Goal: Task Accomplishment & Management: Manage account settings

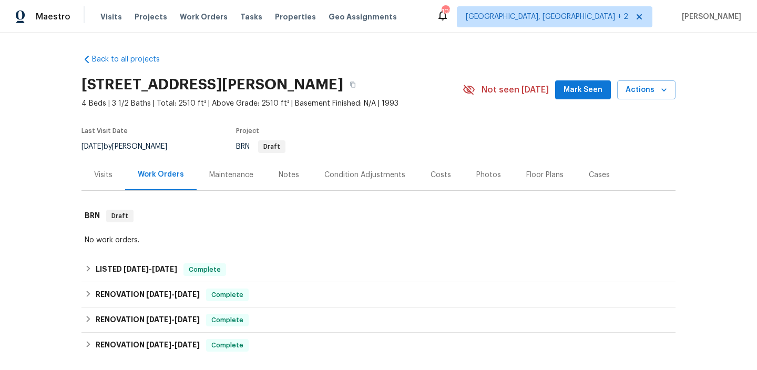
scroll to position [230, 0]
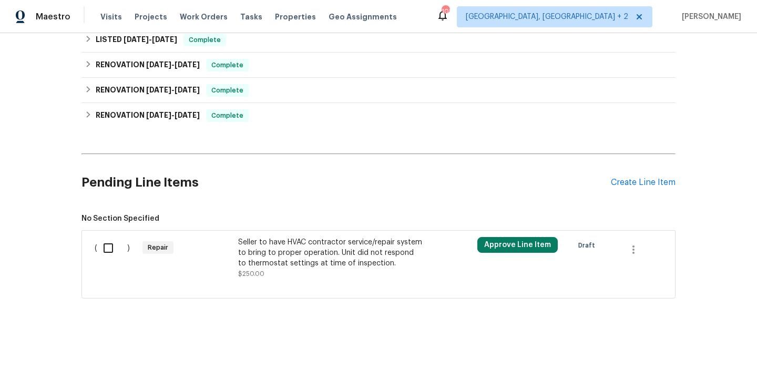
click at [308, 251] on div "Seller to have HVAC contractor service/repair system to bring to proper operati…" at bounding box center [330, 253] width 185 height 32
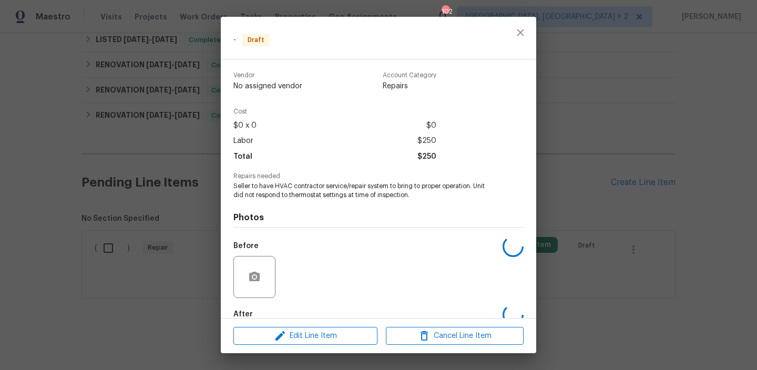
scroll to position [59, 0]
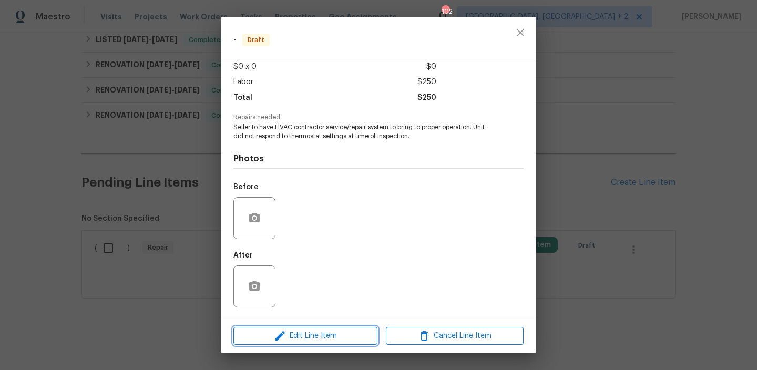
click at [301, 341] on span "Edit Line Item" at bounding box center [306, 336] width 138 height 13
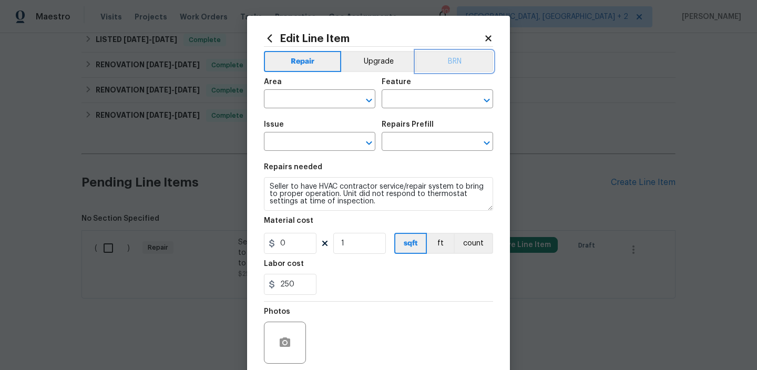
click at [444, 63] on button "BRN" at bounding box center [454, 61] width 77 height 21
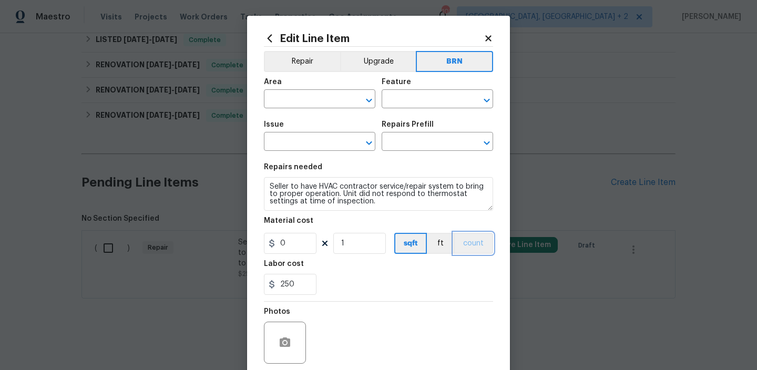
click at [475, 234] on button "count" at bounding box center [473, 243] width 39 height 21
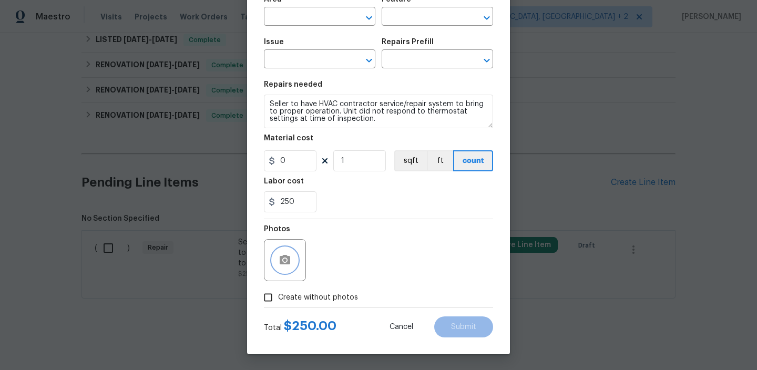
click at [287, 254] on icon "button" at bounding box center [285, 260] width 13 height 13
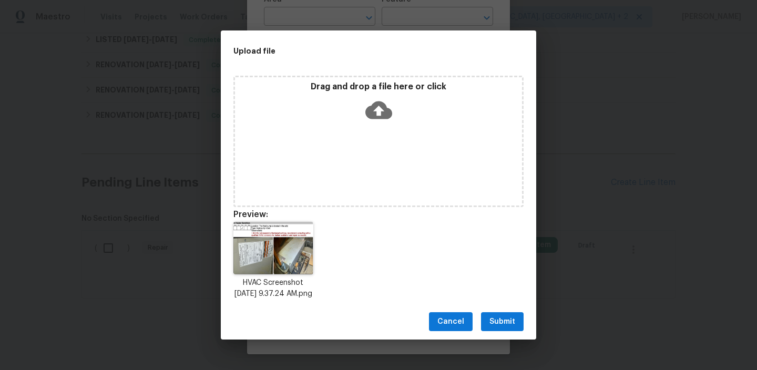
click at [496, 322] on span "Submit" at bounding box center [502, 321] width 26 height 13
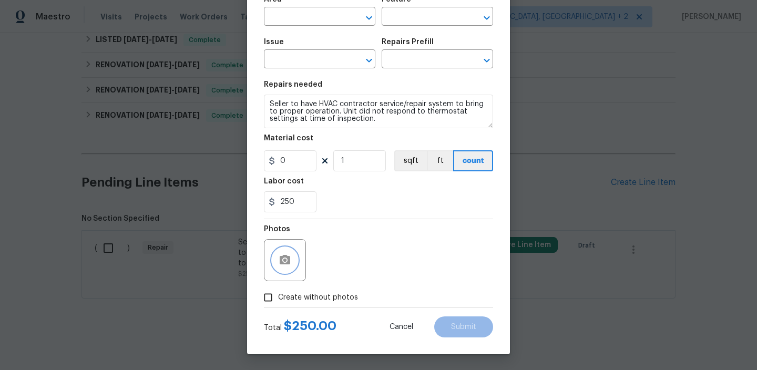
scroll to position [0, 0]
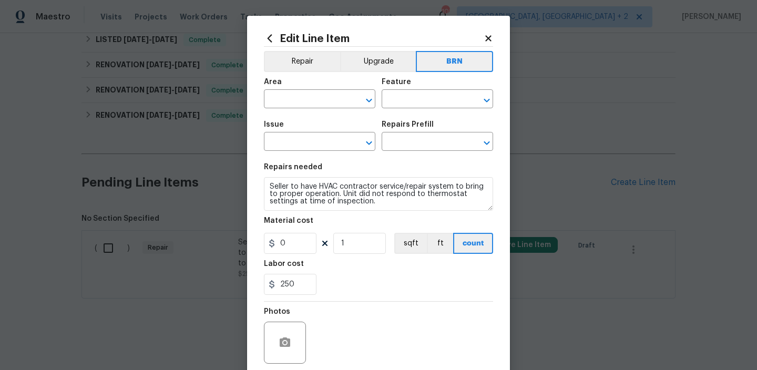
click at [311, 114] on span "Area ​" at bounding box center [319, 93] width 111 height 43
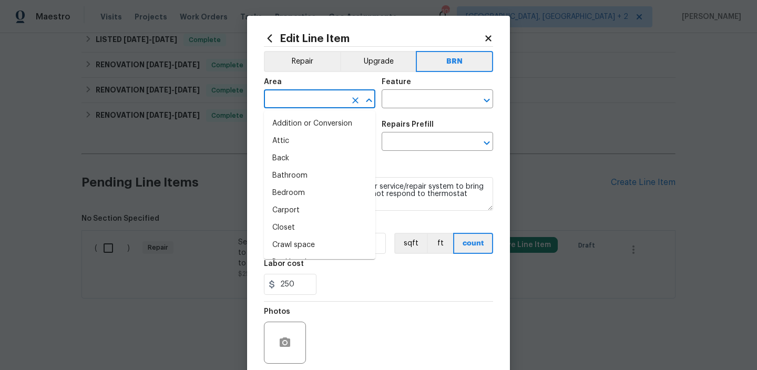
click at [300, 100] on input "text" at bounding box center [305, 100] width 82 height 16
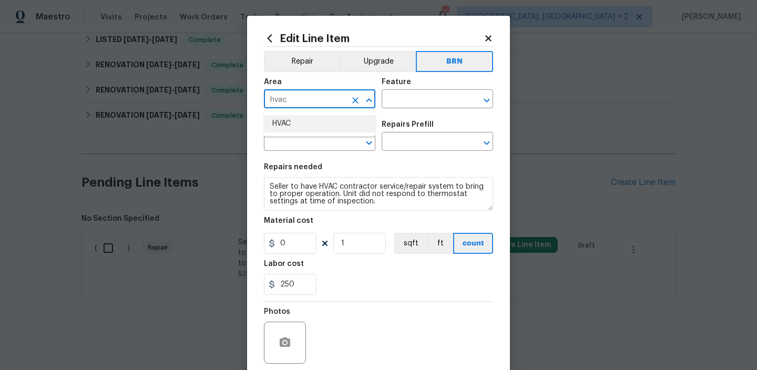
click at [300, 123] on li "HVAC" at bounding box center [319, 123] width 111 height 17
type input "HVAC"
click at [418, 107] on input "text" at bounding box center [423, 100] width 82 height 16
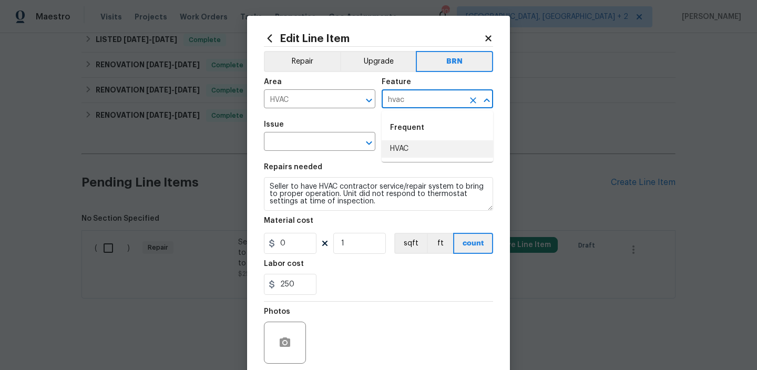
click at [397, 159] on ul "Frequent HVAC" at bounding box center [437, 136] width 111 height 51
type input "hvac"
click at [275, 152] on span "Issue ​" at bounding box center [319, 136] width 111 height 43
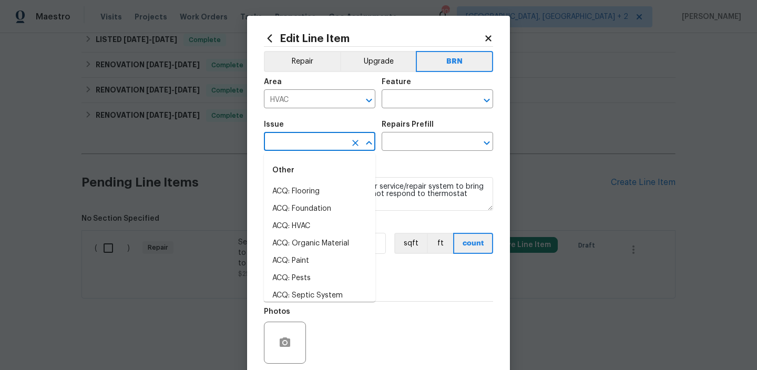
click at [276, 149] on input "text" at bounding box center [305, 143] width 82 height 16
type input "h"
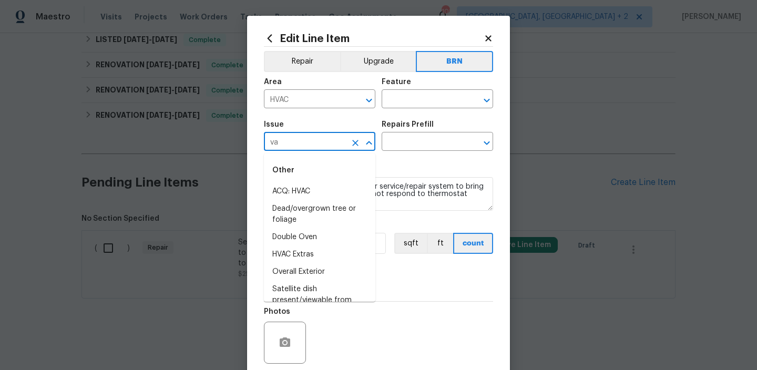
type input "vac"
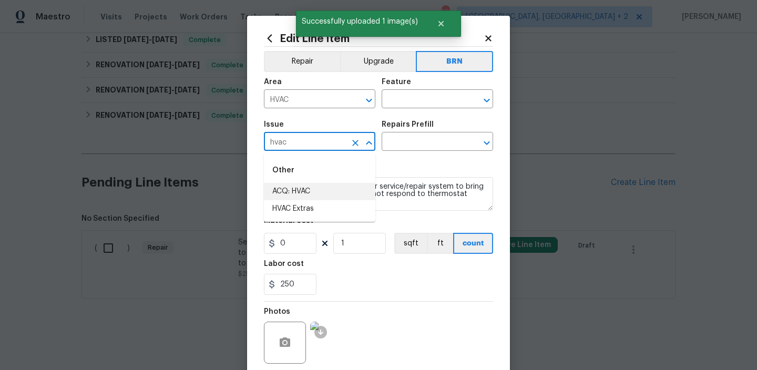
click at [295, 200] on li "HVAC Extras" at bounding box center [319, 208] width 111 height 17
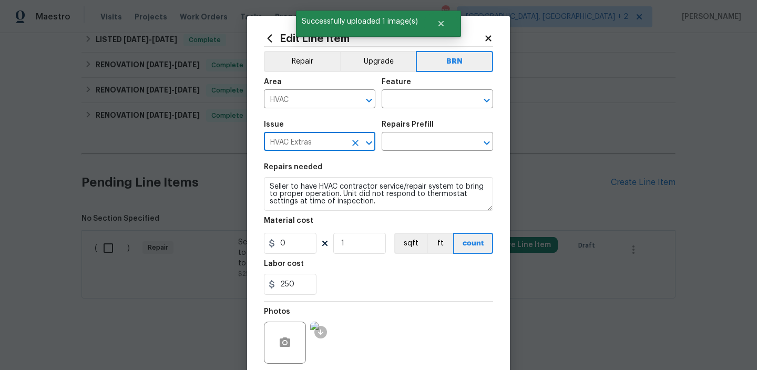
type input "HVAC Extras"
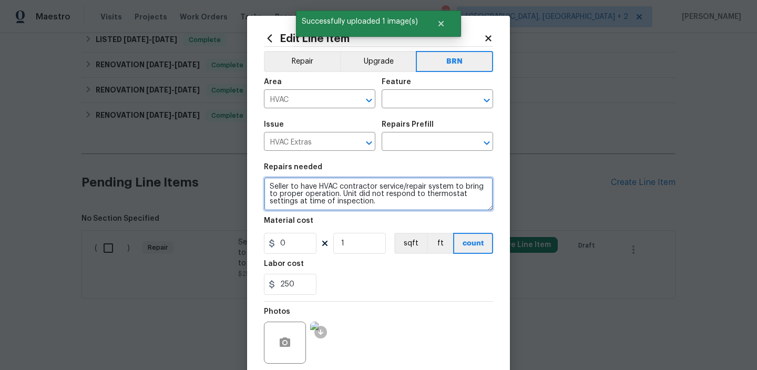
click at [302, 178] on textarea "Seller to have HVAC contractor service/repair system to bring to proper operati…" at bounding box center [378, 194] width 229 height 34
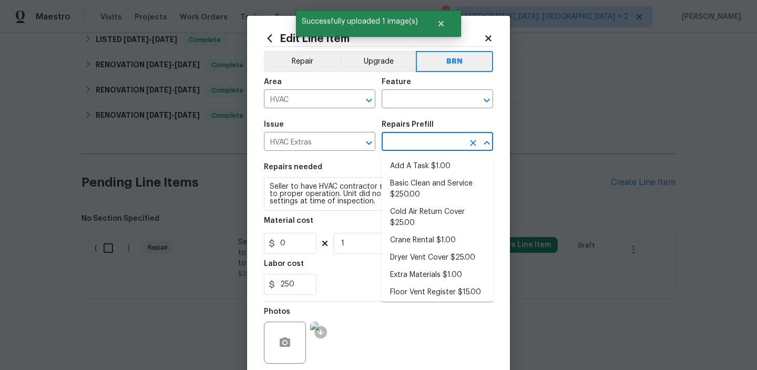
click at [397, 139] on input "text" at bounding box center [423, 143] width 82 height 16
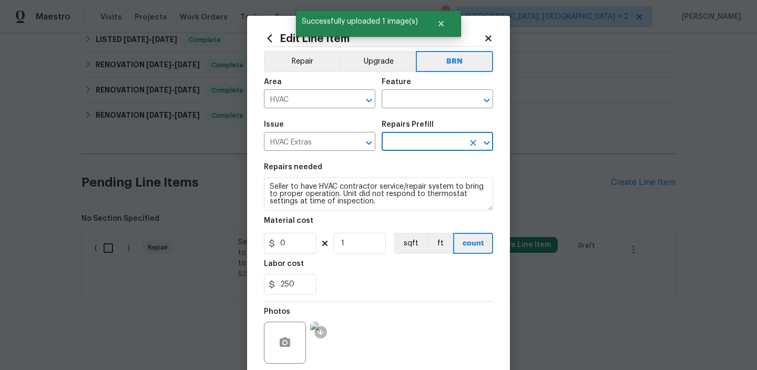
click at [397, 139] on input "text" at bounding box center [423, 143] width 82 height 16
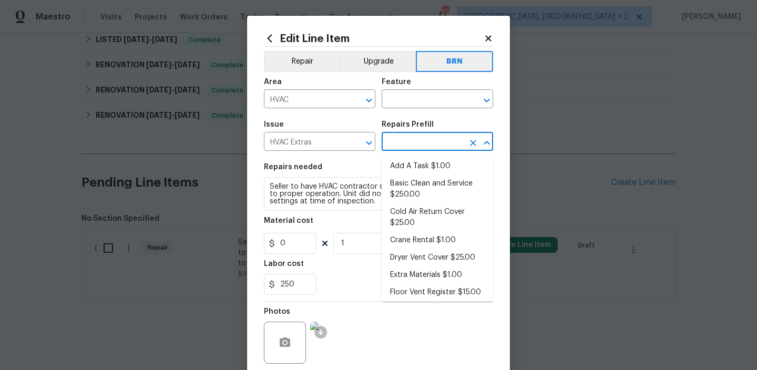
click at [397, 139] on input "text" at bounding box center [423, 143] width 82 height 16
click at [405, 168] on li "Add A Task $1.00" at bounding box center [437, 166] width 111 height 17
type input "HVAC"
type input "Add A Task $1.00"
type textarea "HPM to detail"
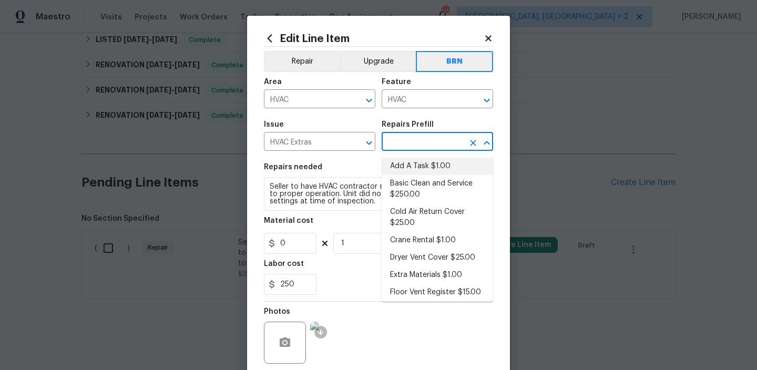
type input "1"
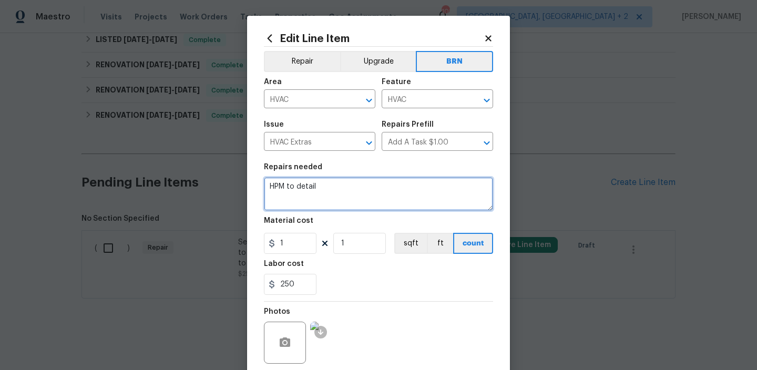
click at [353, 198] on textarea "HPM to detail" at bounding box center [378, 194] width 229 height 34
paste textarea "Seller to have HVAC contractor service/repair system to bring to proper operati…"
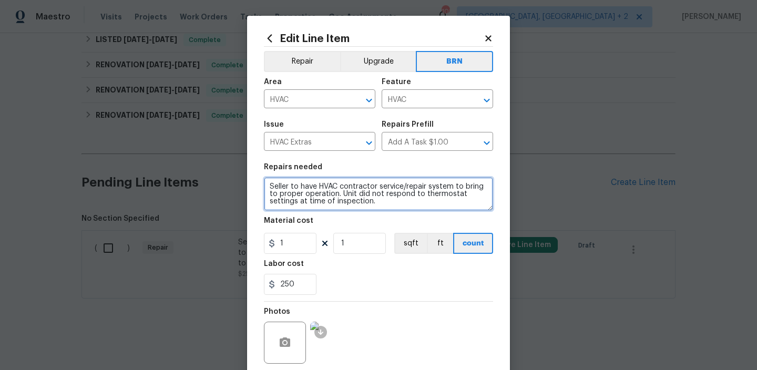
type textarea "Seller to have HVAC contractor service/repair system to bring to proper operati…"
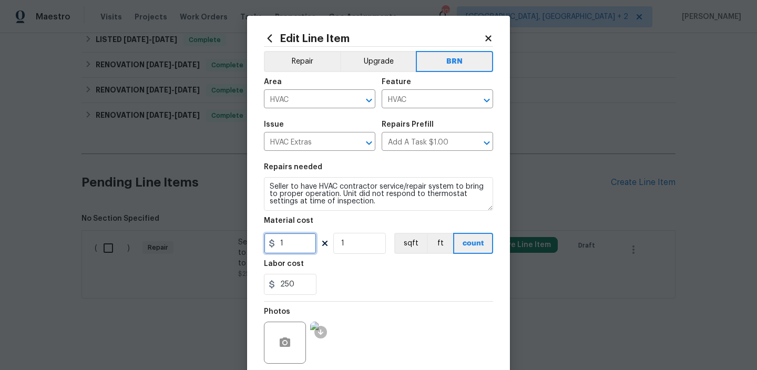
click at [305, 248] on input "1" at bounding box center [290, 243] width 53 height 21
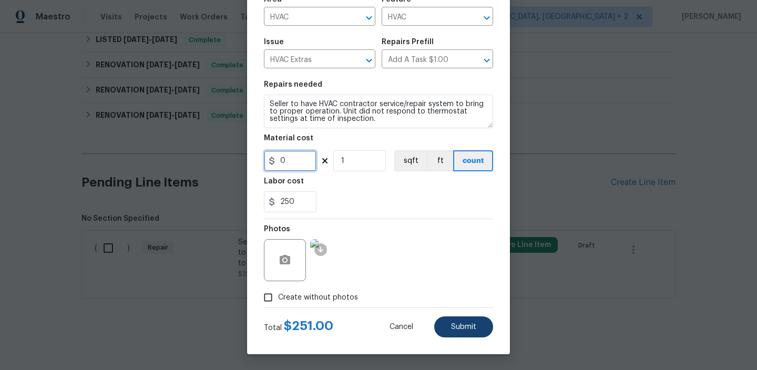
type input "0"
click at [453, 329] on span "Submit" at bounding box center [463, 327] width 25 height 8
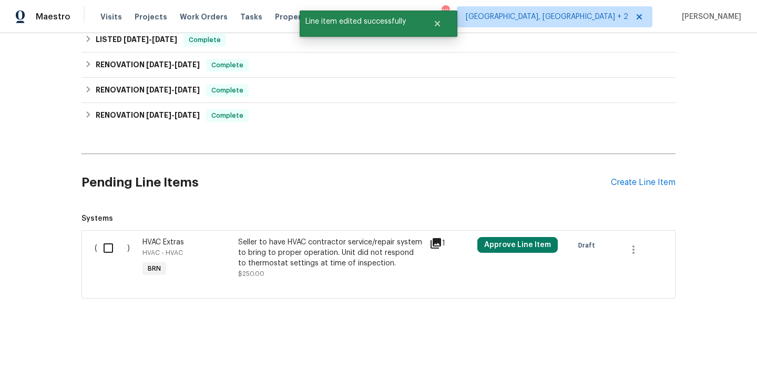
click at [107, 257] on input "checkbox" at bounding box center [112, 248] width 30 height 22
checkbox input "true"
click at [670, 340] on span "Create Work Order" at bounding box center [697, 343] width 70 height 13
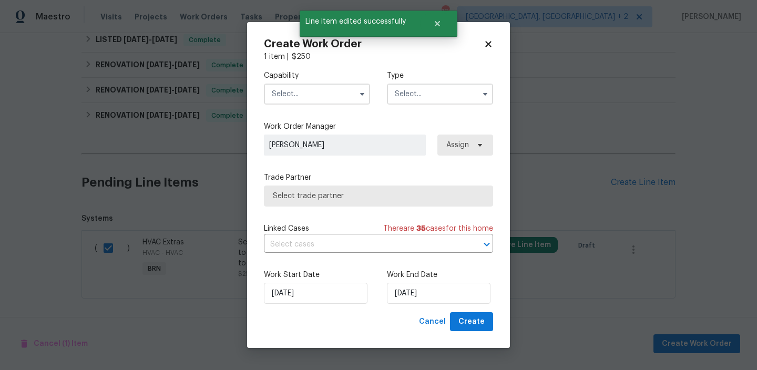
click at [330, 98] on input "text" at bounding box center [317, 94] width 106 height 21
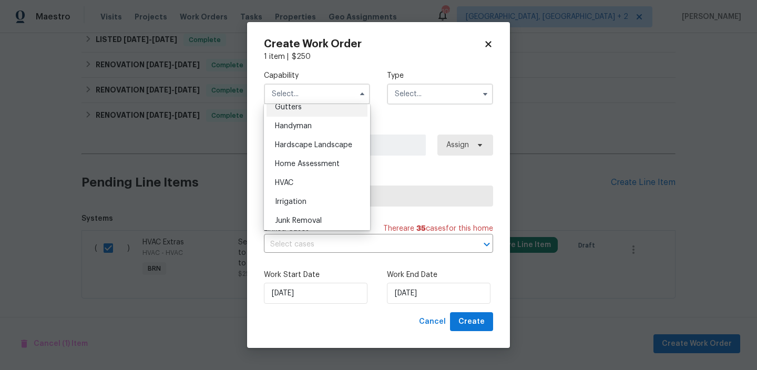
scroll to position [586, 0]
click at [303, 173] on div "HVAC" at bounding box center [317, 165] width 101 height 19
type input "HVAC"
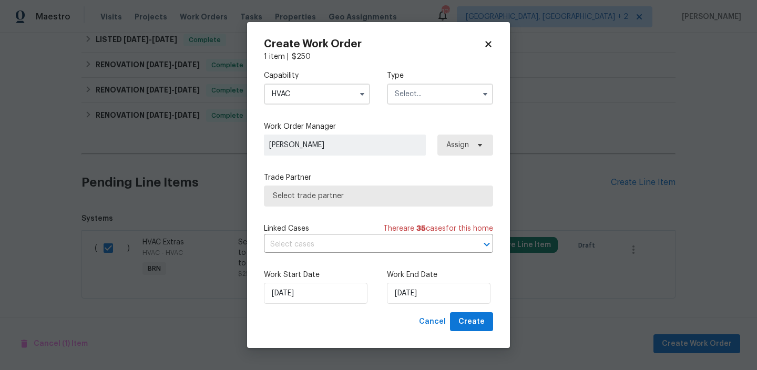
click at [422, 93] on input "text" at bounding box center [440, 94] width 106 height 21
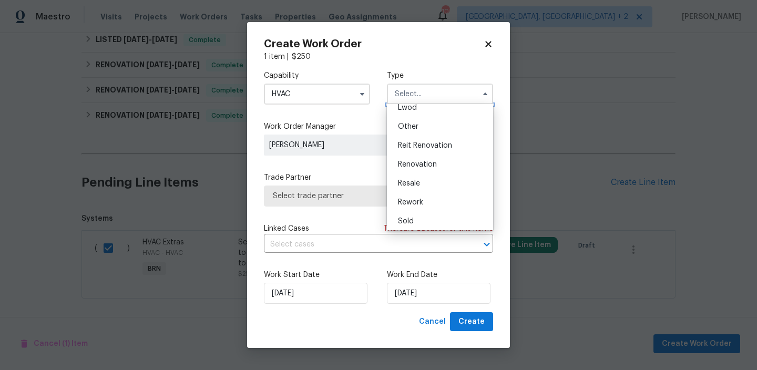
scroll to position [125, 0]
click at [419, 181] on span "Resale" at bounding box center [409, 180] width 22 height 7
type input "Resale"
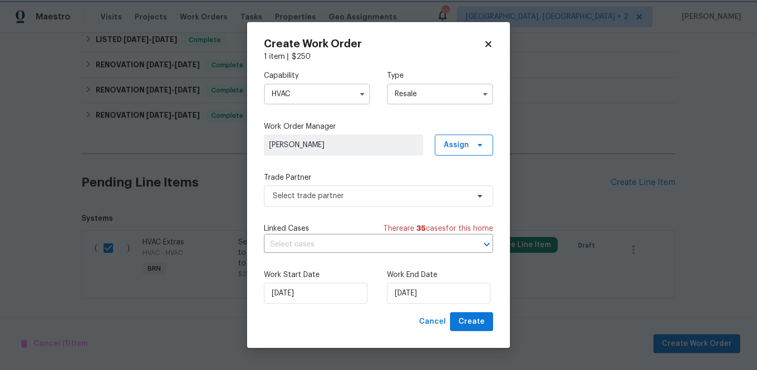
scroll to position [0, 0]
click at [353, 183] on div "Trade Partner Select trade partner" at bounding box center [378, 189] width 229 height 34
click at [341, 196] on span "Select trade partner" at bounding box center [371, 196] width 196 height 11
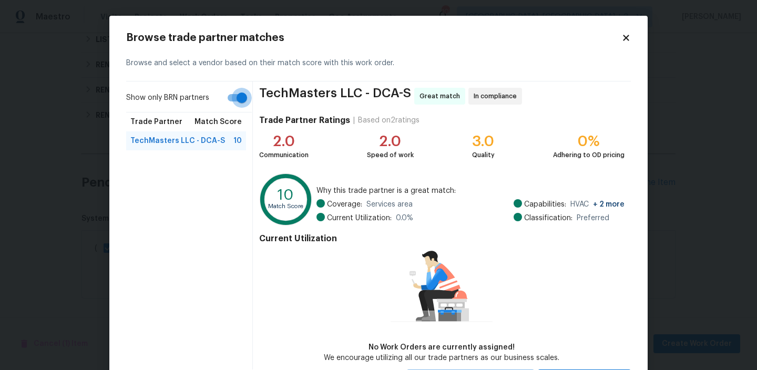
click at [222, 98] on input "Show only BRN partners" at bounding box center [242, 98] width 60 height 20
checkbox input "false"
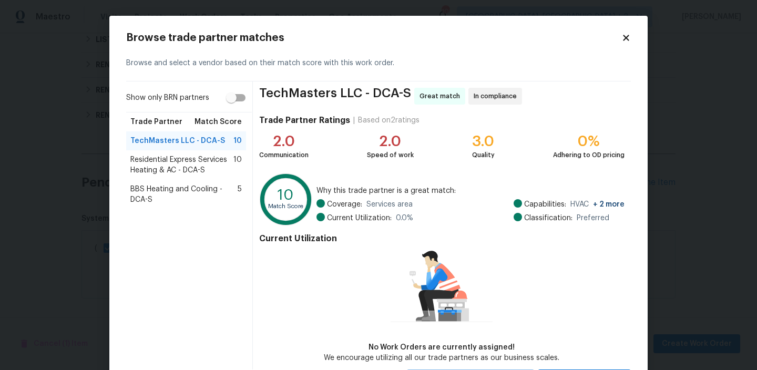
scroll to position [50, 0]
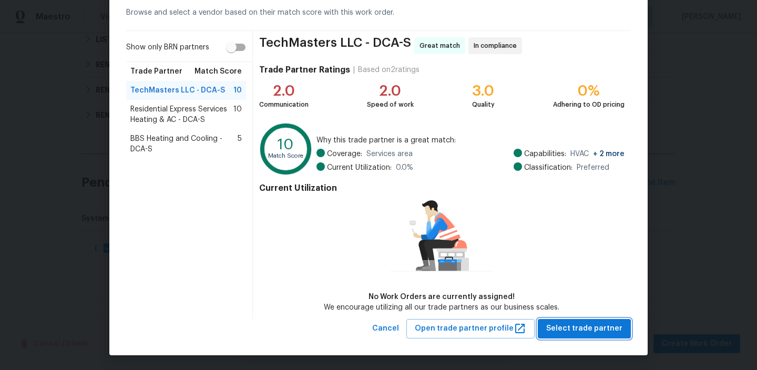
click at [598, 327] on span "Select trade partner" at bounding box center [584, 328] width 76 height 13
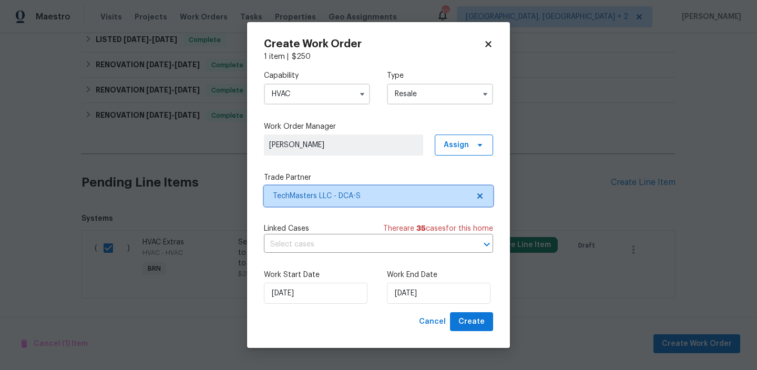
scroll to position [0, 0]
click at [327, 243] on input "text" at bounding box center [364, 245] width 200 height 16
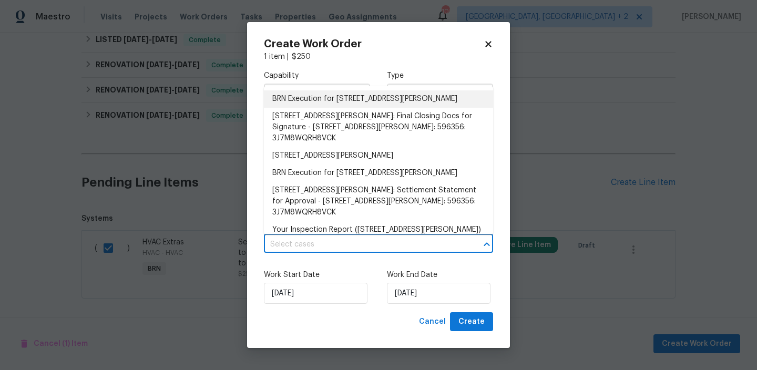
click at [301, 100] on li "BRN Execution for [STREET_ADDRESS][PERSON_NAME]" at bounding box center [378, 98] width 229 height 17
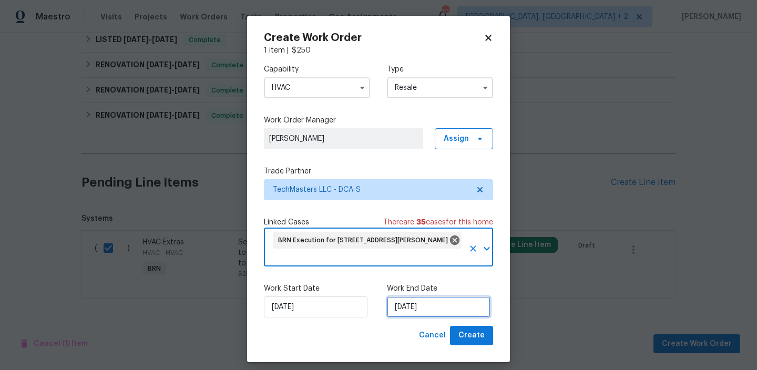
click at [423, 305] on input "[DATE]" at bounding box center [439, 306] width 104 height 21
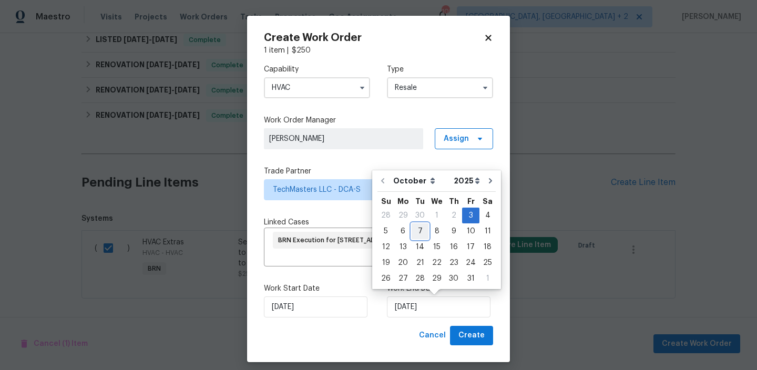
click at [413, 233] on div "7" at bounding box center [420, 231] width 17 height 15
type input "[DATE]"
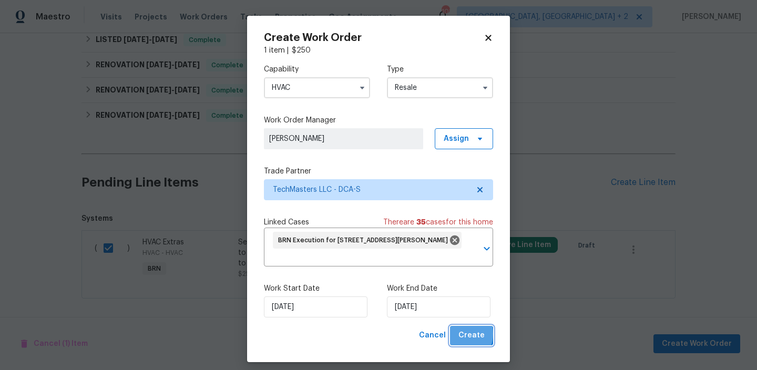
click at [460, 334] on button "Create" at bounding box center [471, 335] width 43 height 19
checkbox input "false"
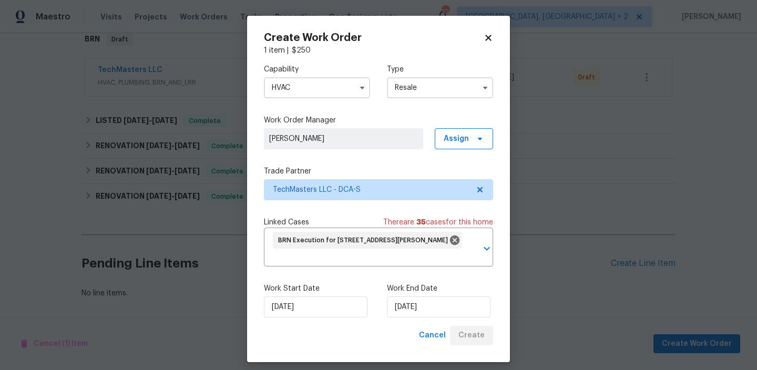
scroll to position [177, 0]
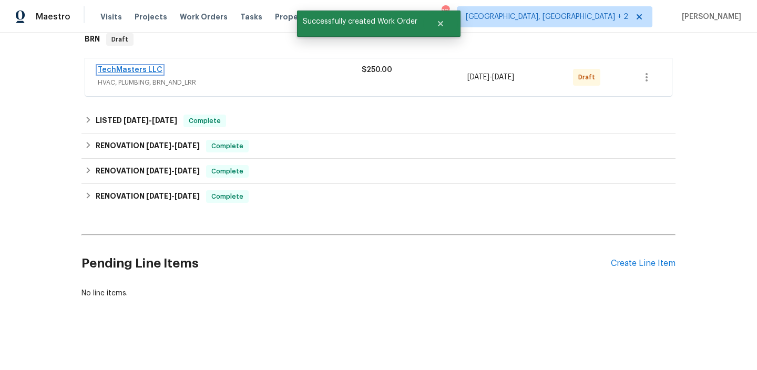
click at [141, 69] on link "TechMasters LLC" at bounding box center [130, 69] width 65 height 7
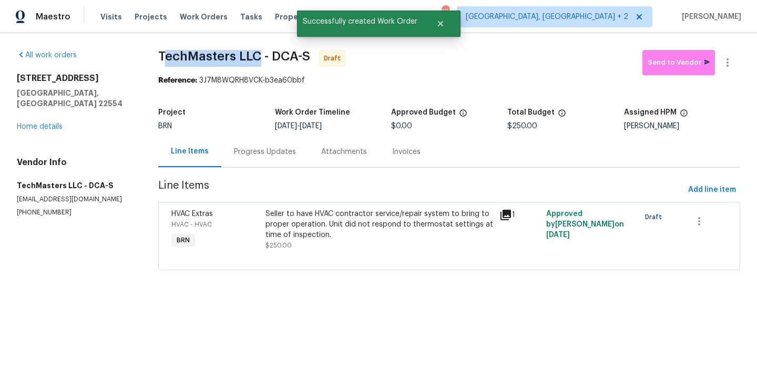
drag, startPoint x: 161, startPoint y: 60, endPoint x: 258, endPoint y: 58, distance: 97.3
click at [258, 58] on span "TechMasters LLC - DCA-S" at bounding box center [234, 56] width 152 height 13
drag, startPoint x: 154, startPoint y: 56, endPoint x: 259, endPoint y: 54, distance: 105.2
click at [259, 54] on div "All work orders [STREET_ADDRESS][PERSON_NAME] Home details Vendor Info TechMast…" at bounding box center [378, 166] width 757 height 267
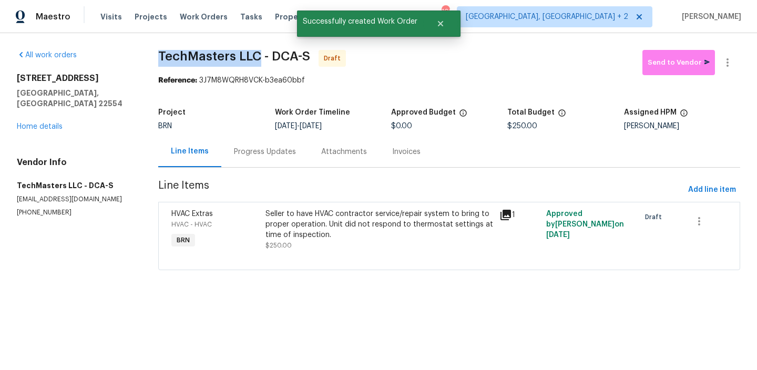
copy span "TechMasters LLC"
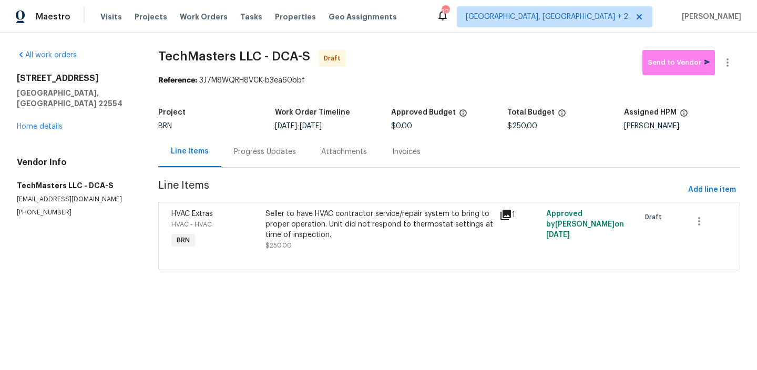
click at [186, 96] on section "TechMasters LLC - DCA-S Draft Send to Vendor Reference: 3J7M8WQRH8VCK-b3ea60bbf…" at bounding box center [449, 166] width 582 height 233
click at [265, 151] on div "Progress Updates" at bounding box center [265, 152] width 62 height 11
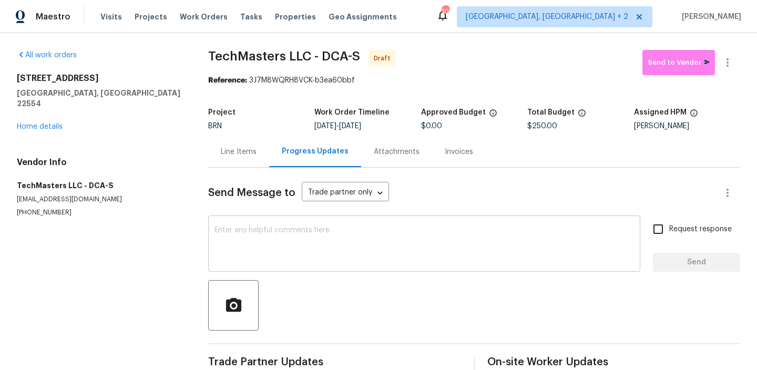
click at [277, 225] on div "x ​" at bounding box center [424, 245] width 432 height 54
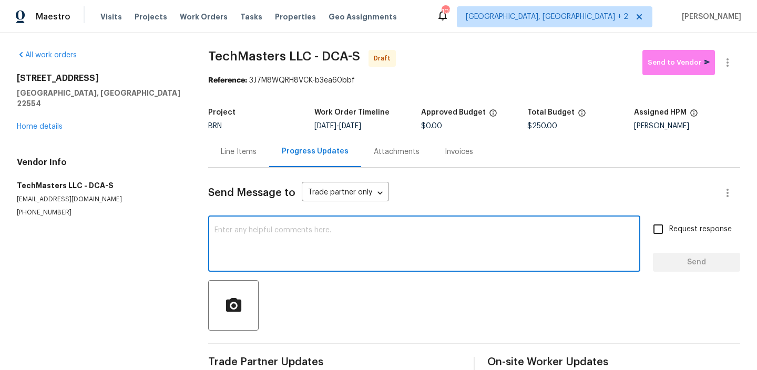
paste textarea "Hi, I'm Ananthi from Opendoor. Just wanted to check if you received the WO for …"
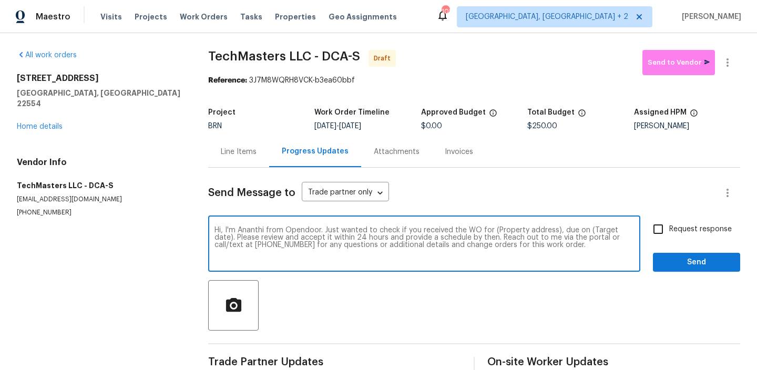
click at [550, 230] on textarea "Hi, I'm Ananthi from Opendoor. Just wanted to check if you received the WO for …" at bounding box center [423, 245] width 419 height 37
drag, startPoint x: 552, startPoint y: 230, endPoint x: 493, endPoint y: 234, distance: 60.1
click at [493, 234] on textarea "Hi, I'm Ananthi from Opendoor. Just wanted to check if you received the WO for …" at bounding box center [423, 245] width 419 height 37
drag, startPoint x: 551, startPoint y: 230, endPoint x: 504, endPoint y: 233, distance: 47.4
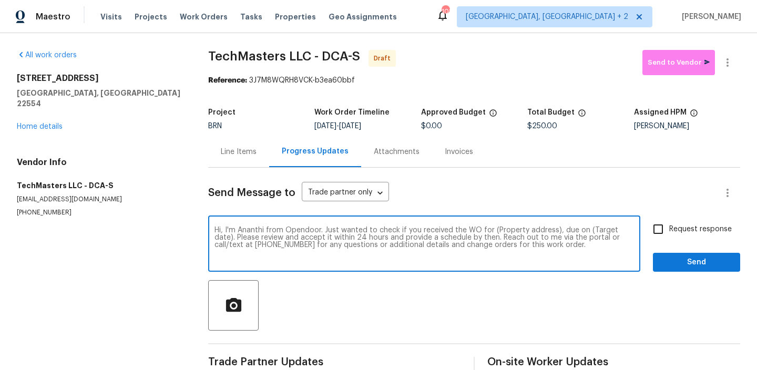
click at [504, 233] on textarea "Hi, I'm Ananthi from Opendoor. Just wanted to check if you received the WO for …" at bounding box center [423, 245] width 419 height 37
paste textarea "[STREET_ADDRESS][PERSON_NAME]"
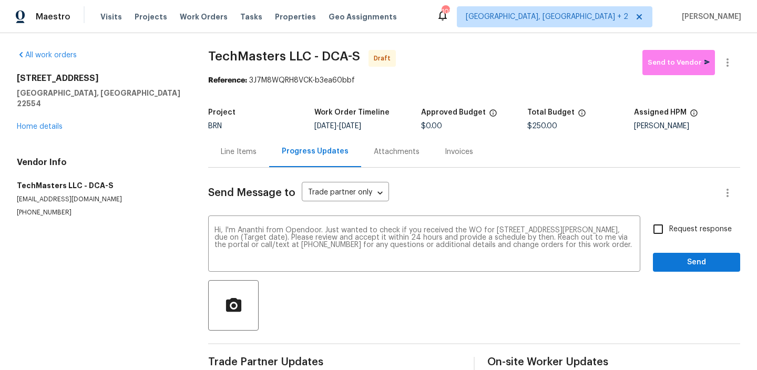
drag, startPoint x: 354, startPoint y: 126, endPoint x: 399, endPoint y: 126, distance: 44.7
click at [399, 126] on div "[DATE] - [DATE]" at bounding box center [367, 125] width 106 height 7
copy span "[DATE]"
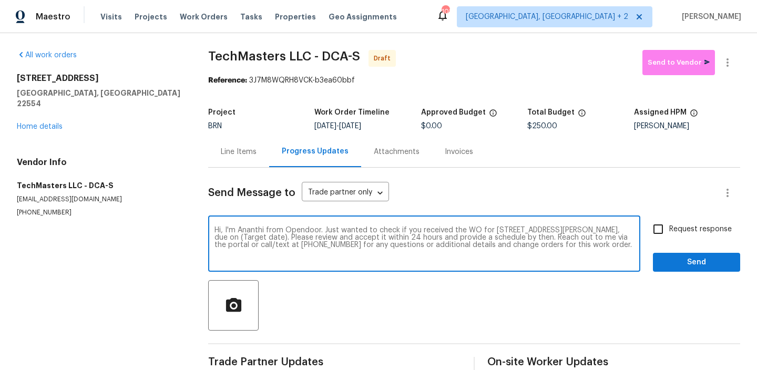
drag, startPoint x: 269, startPoint y: 236, endPoint x: 230, endPoint y: 240, distance: 38.6
click at [230, 240] on textarea "Hi, I'm Ananthi from Opendoor. Just wanted to check if you received the WO for …" at bounding box center [423, 245] width 419 height 37
paste textarea "[DATE]"
type textarea "Hi, I'm Ananthi from Opendoor. Just wanted to check if you received the WO for …"
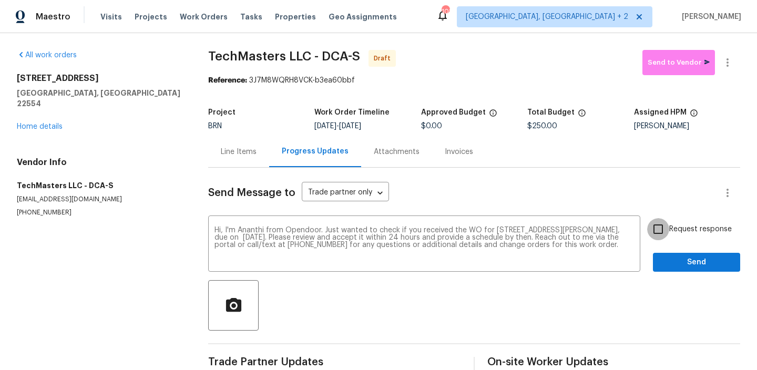
click at [659, 233] on input "Request response" at bounding box center [658, 229] width 22 height 22
checkbox input "true"
click at [667, 261] on span "Send" at bounding box center [696, 262] width 70 height 13
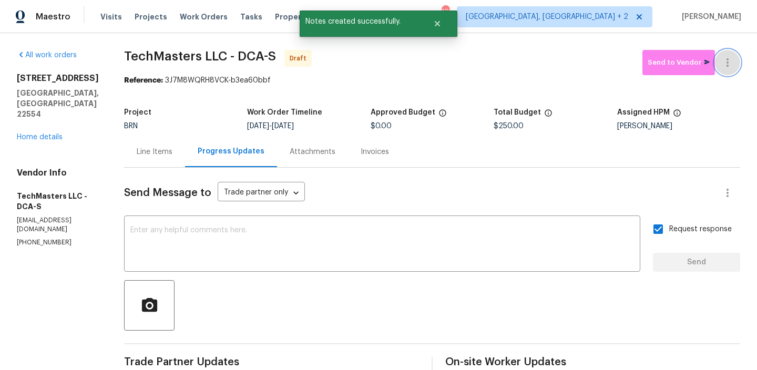
click at [729, 56] on icon "button" at bounding box center [727, 62] width 13 height 13
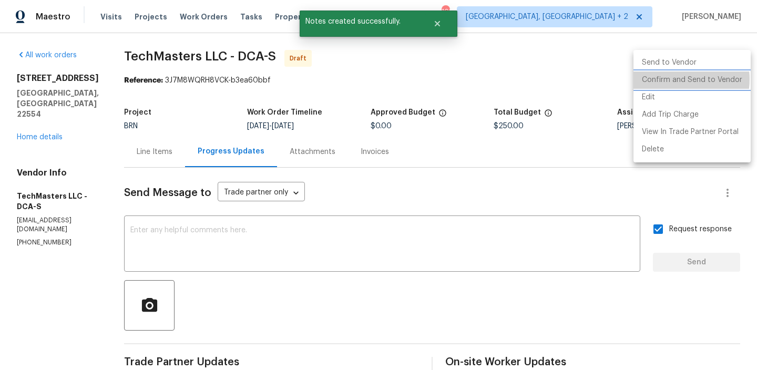
click at [675, 79] on li "Confirm and Send to Vendor" at bounding box center [691, 79] width 117 height 17
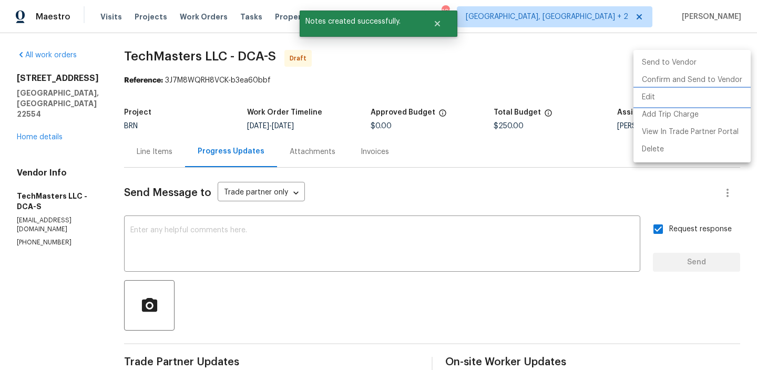
click at [238, 80] on div at bounding box center [378, 185] width 757 height 370
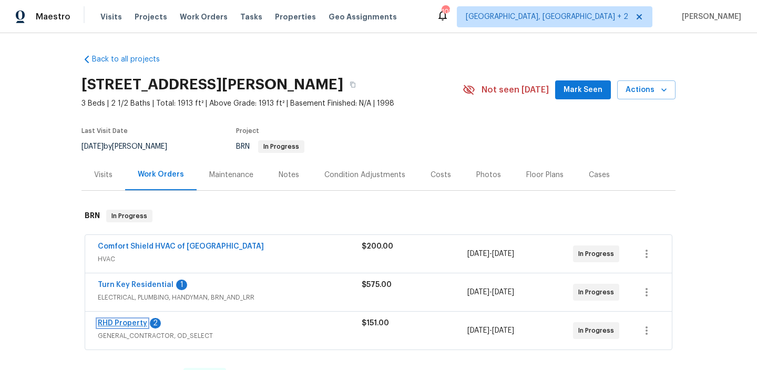
click at [115, 323] on link "RHD Property" at bounding box center [122, 323] width 49 height 7
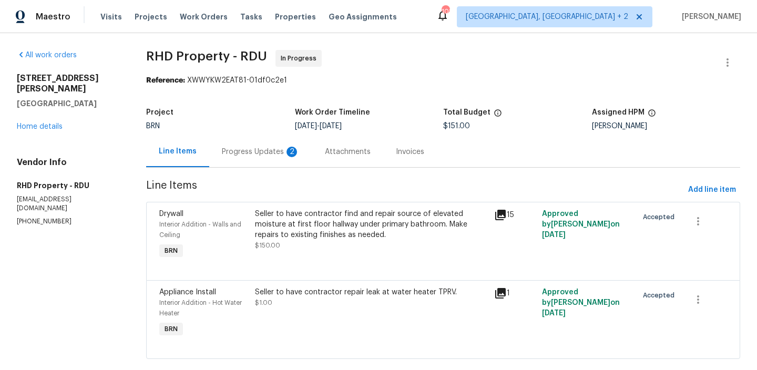
click at [245, 149] on div "Progress Updates 2" at bounding box center [261, 152] width 78 height 11
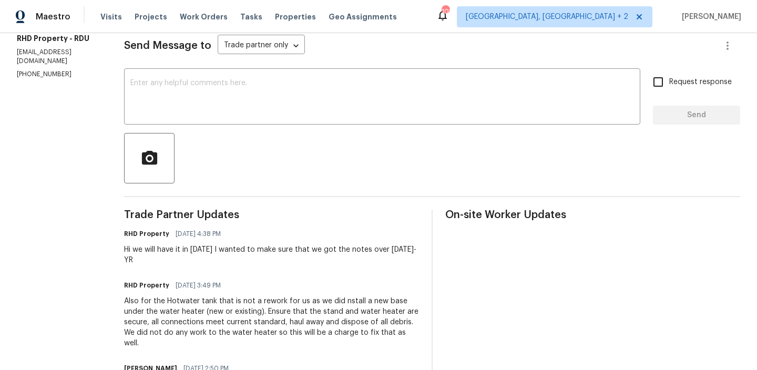
scroll to position [144, 0]
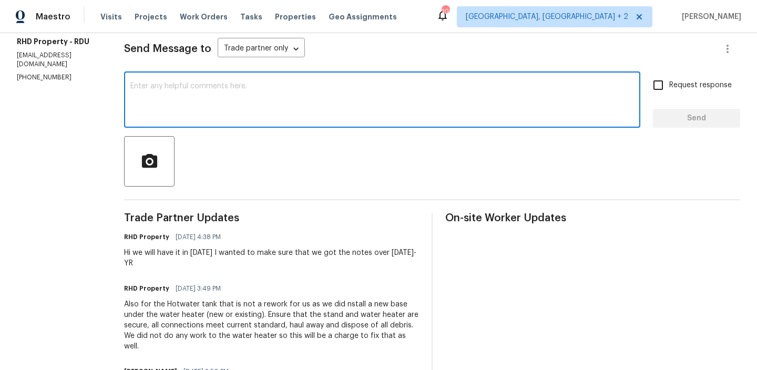
click at [191, 108] on textarea at bounding box center [382, 101] width 504 height 37
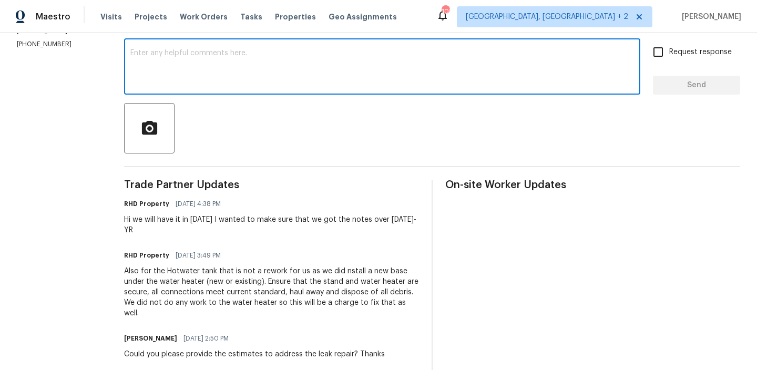
scroll to position [133, 0]
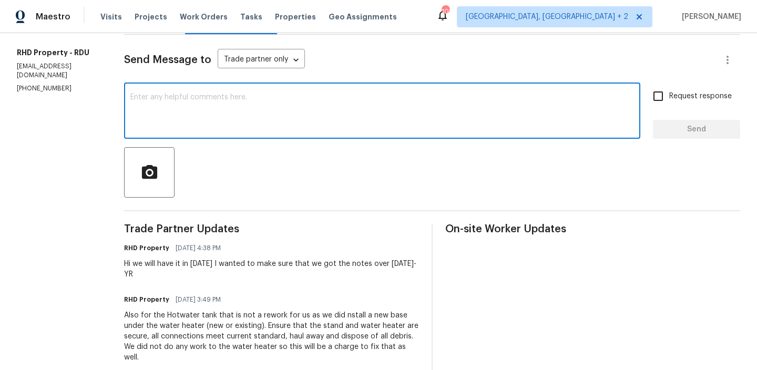
click at [190, 96] on textarea at bounding box center [382, 112] width 504 height 37
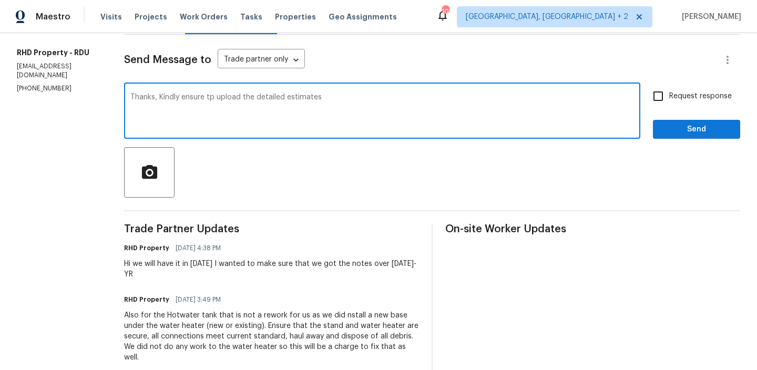
click at [231, 99] on textarea "Thanks, Kindly ensure tp upload the detailed estimates" at bounding box center [382, 112] width 504 height 37
type textarea "Thanks, Kindly ensure to upload the detailed estimates"
click at [669, 96] on input "Request response" at bounding box center [658, 96] width 22 height 22
checkbox input "true"
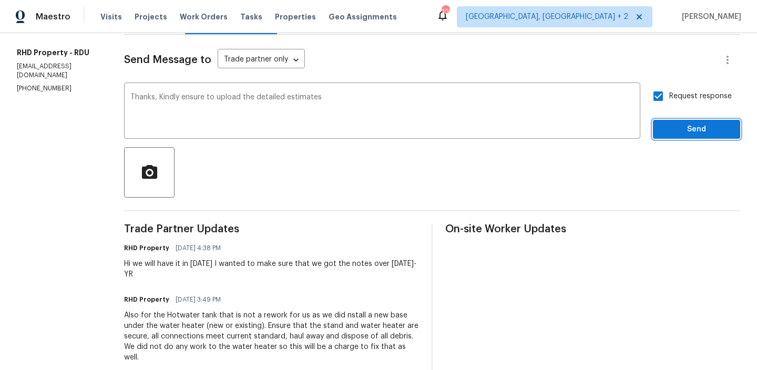
click at [667, 128] on span "Send" at bounding box center [696, 129] width 70 height 13
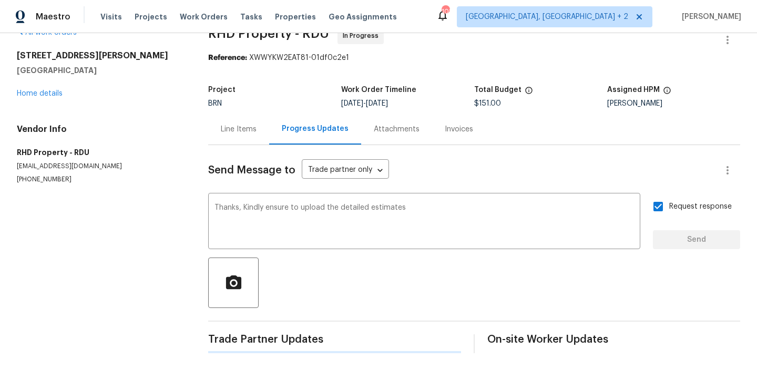
scroll to position [0, 0]
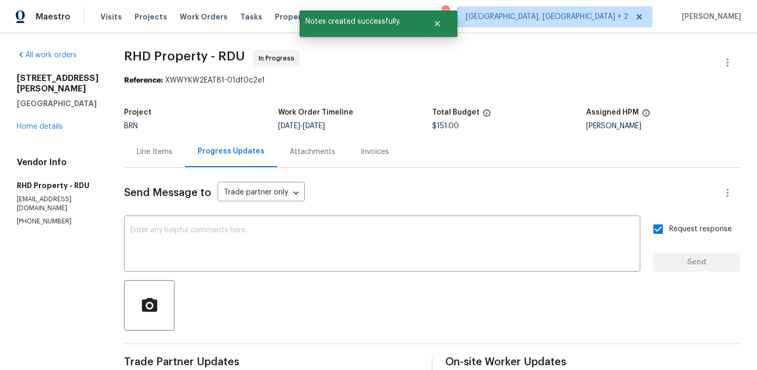
click at [35, 111] on div "218 Newberry Ln Durham, NC 27703 Home details" at bounding box center [58, 102] width 82 height 59
click at [27, 123] on link "Home details" at bounding box center [40, 126] width 46 height 7
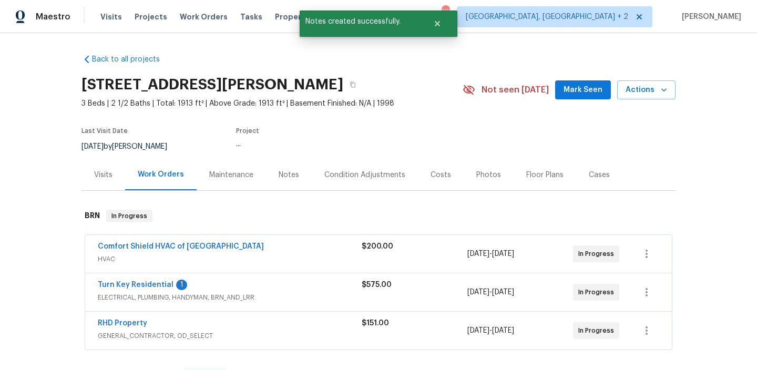
scroll to position [68, 0]
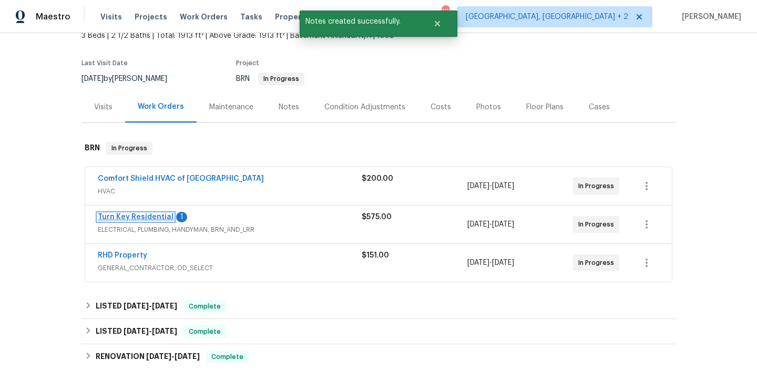
click at [112, 214] on link "Turn Key Residential" at bounding box center [136, 216] width 76 height 7
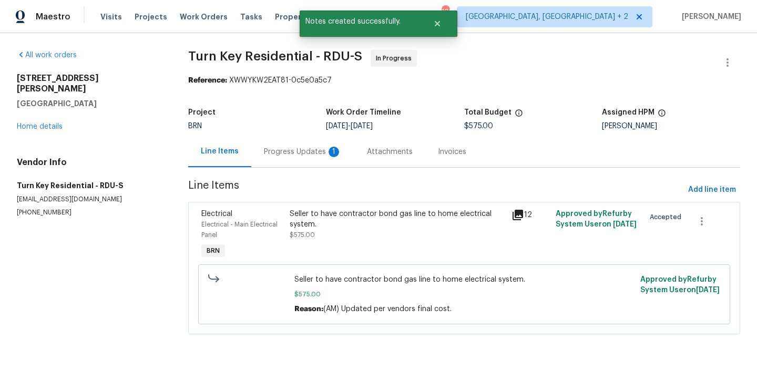
click at [278, 149] on div "Progress Updates 1" at bounding box center [303, 152] width 78 height 11
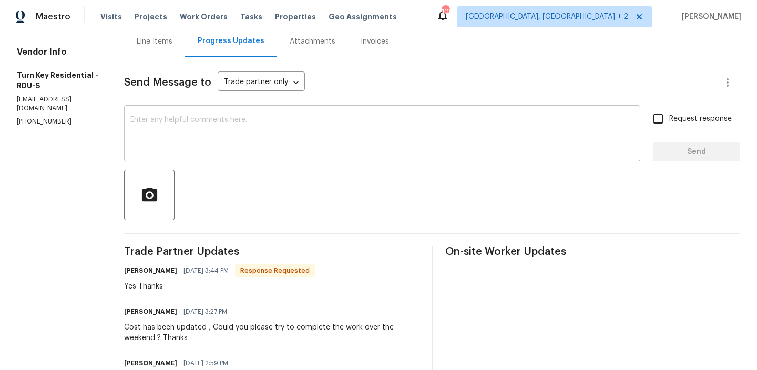
scroll to position [115, 0]
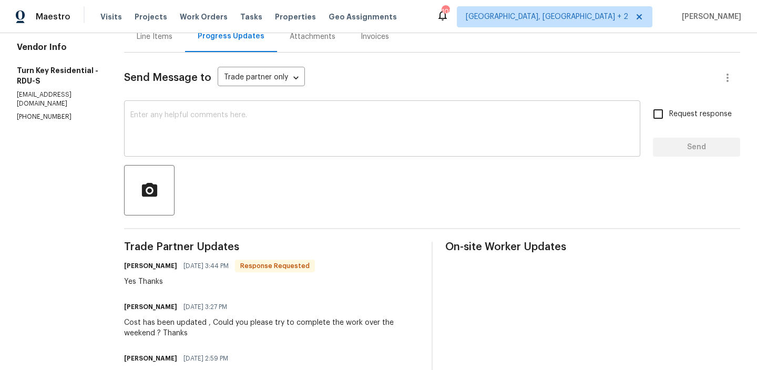
click at [231, 140] on textarea at bounding box center [382, 129] width 504 height 37
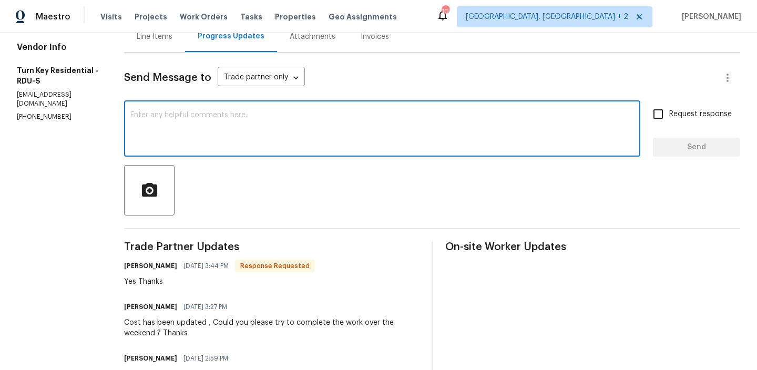
type textarea "?"
type textarea ":"
click at [674, 113] on span "Request response" at bounding box center [700, 114] width 63 height 11
click at [669, 113] on input "Request response" at bounding box center [658, 114] width 22 height 22
checkbox input "true"
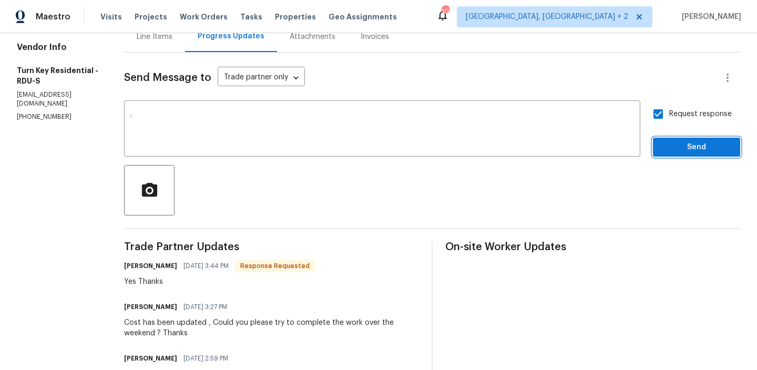
click at [672, 138] on button "Send" at bounding box center [696, 147] width 87 height 19
